Goal: Navigation & Orientation: Find specific page/section

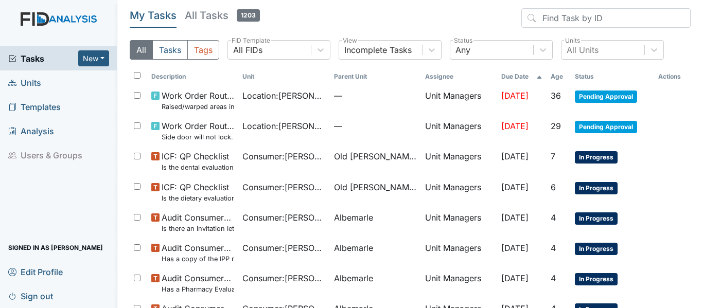
click at [27, 82] on span "Units" at bounding box center [24, 83] width 33 height 16
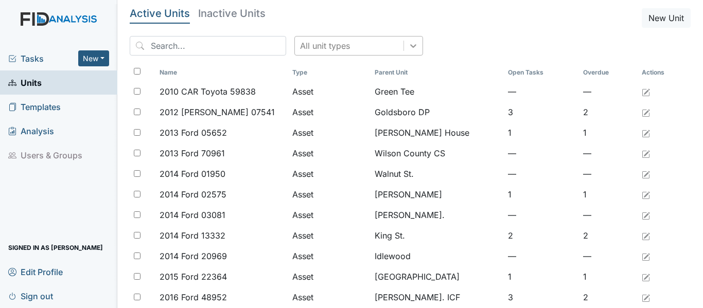
click at [408, 48] on icon at bounding box center [413, 46] width 10 height 10
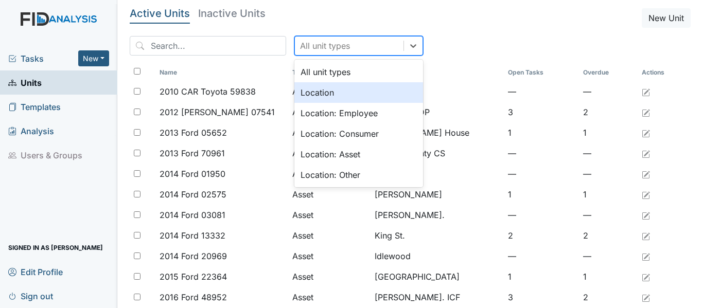
click at [301, 93] on div "Location" at bounding box center [358, 92] width 129 height 21
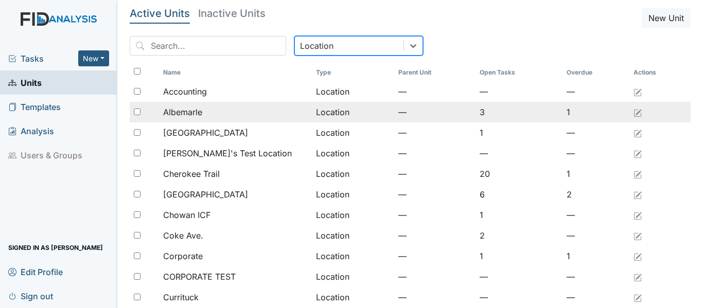
click at [197, 109] on span "Albemarle" at bounding box center [182, 112] width 39 height 12
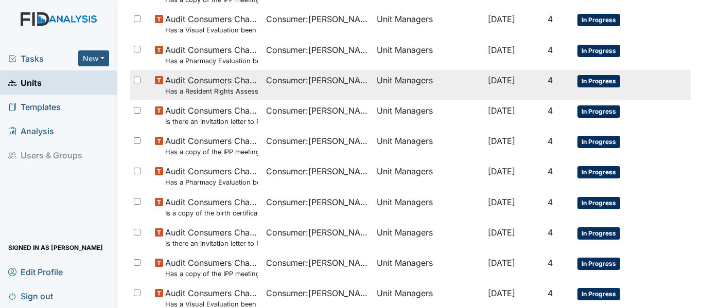
scroll to position [515, 0]
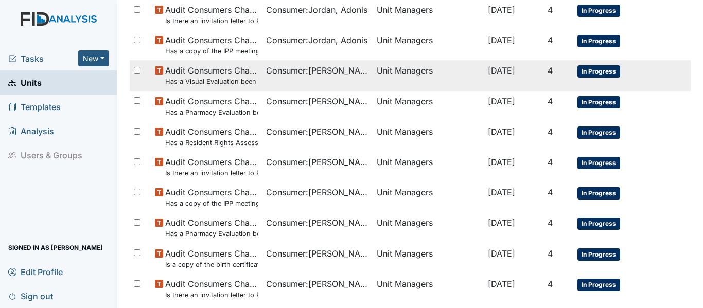
click at [250, 71] on span "Audit Consumers Charts Has a Visual Evaluation been completed and recommendatio…" at bounding box center [211, 75] width 92 height 22
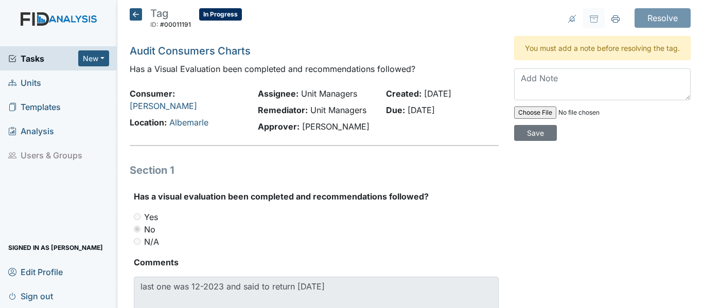
click at [133, 11] on icon at bounding box center [136, 14] width 12 height 12
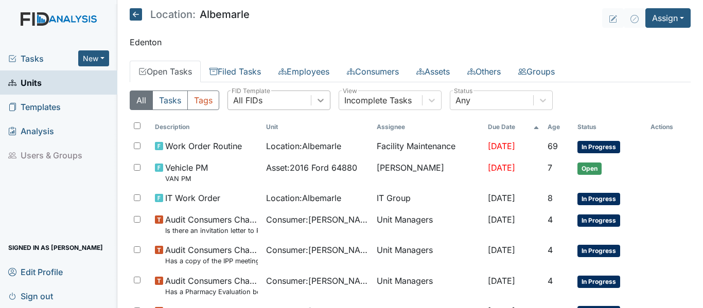
click at [321, 98] on icon at bounding box center [320, 100] width 10 height 10
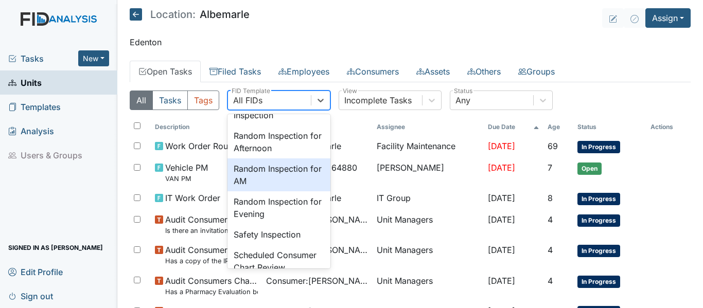
scroll to position [978, 0]
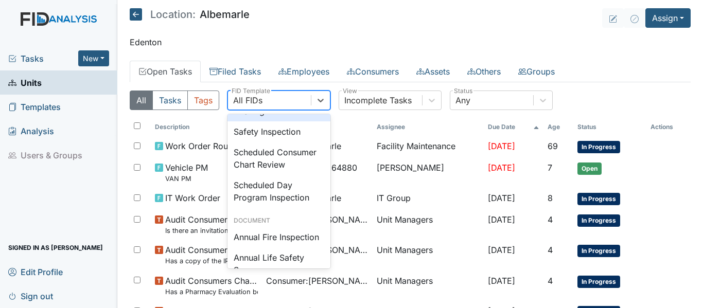
click at [268, 121] on div "Random Inspection for Evening" at bounding box center [278, 105] width 103 height 33
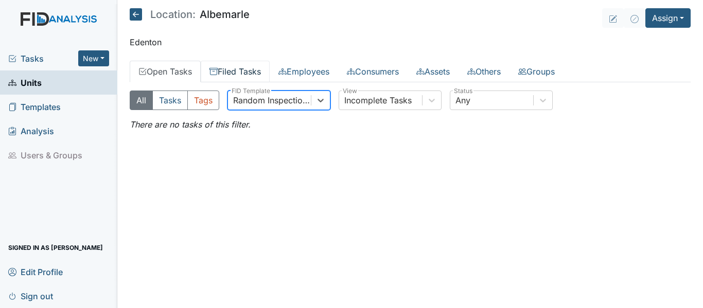
click at [242, 67] on link "Filed Tasks" at bounding box center [235, 72] width 69 height 22
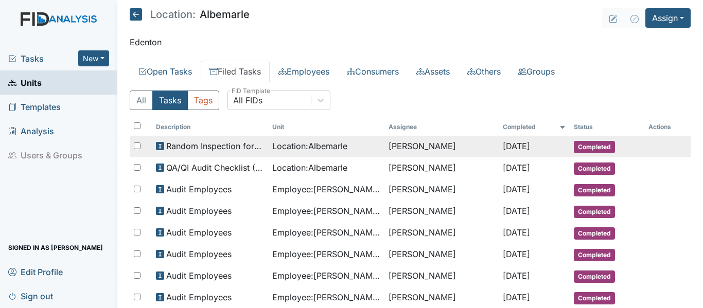
click at [301, 149] on span "Location : Albemarle" at bounding box center [309, 146] width 75 height 12
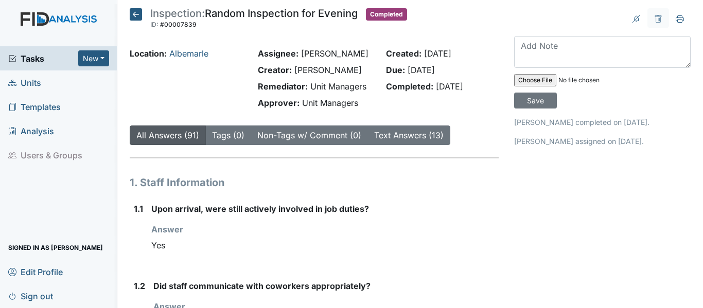
click at [132, 11] on icon at bounding box center [136, 14] width 12 height 12
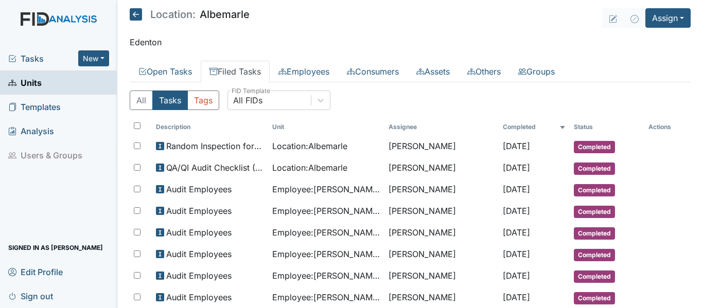
click at [133, 11] on icon at bounding box center [136, 14] width 12 height 12
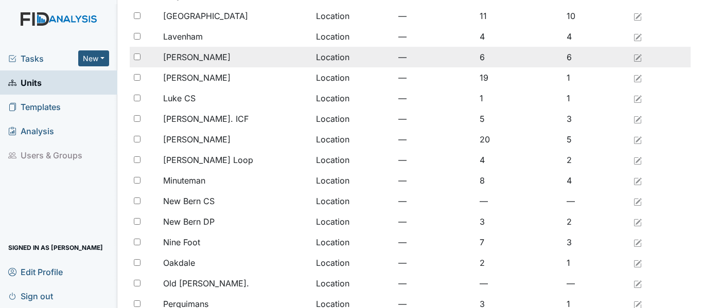
scroll to position [589, 0]
